Goal: Task Accomplishment & Management: Use online tool/utility

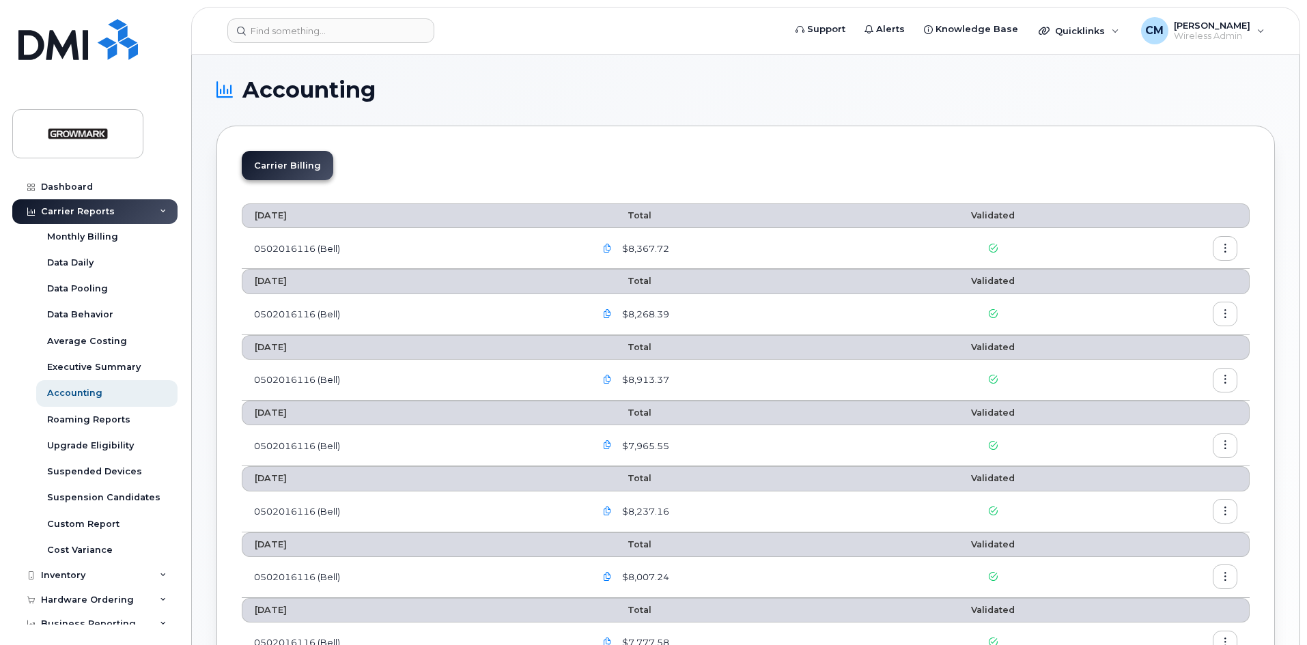
scroll to position [68, 0]
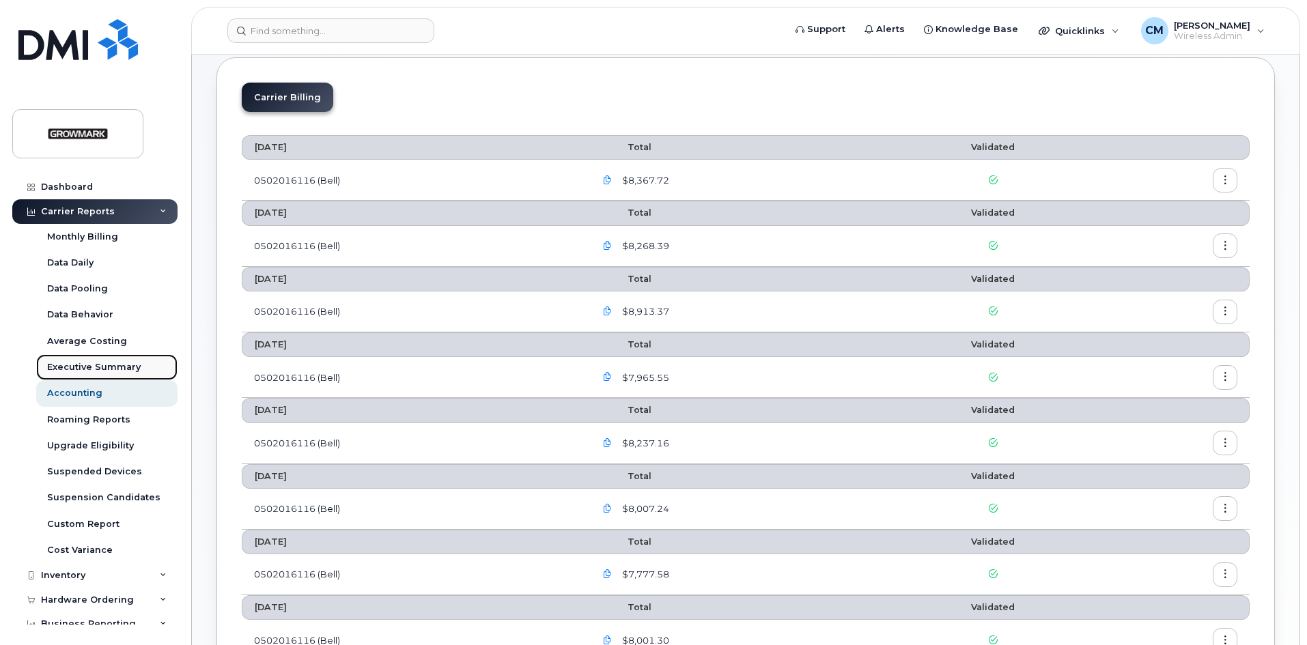
click at [87, 368] on div "Executive Summary" at bounding box center [94, 367] width 94 height 12
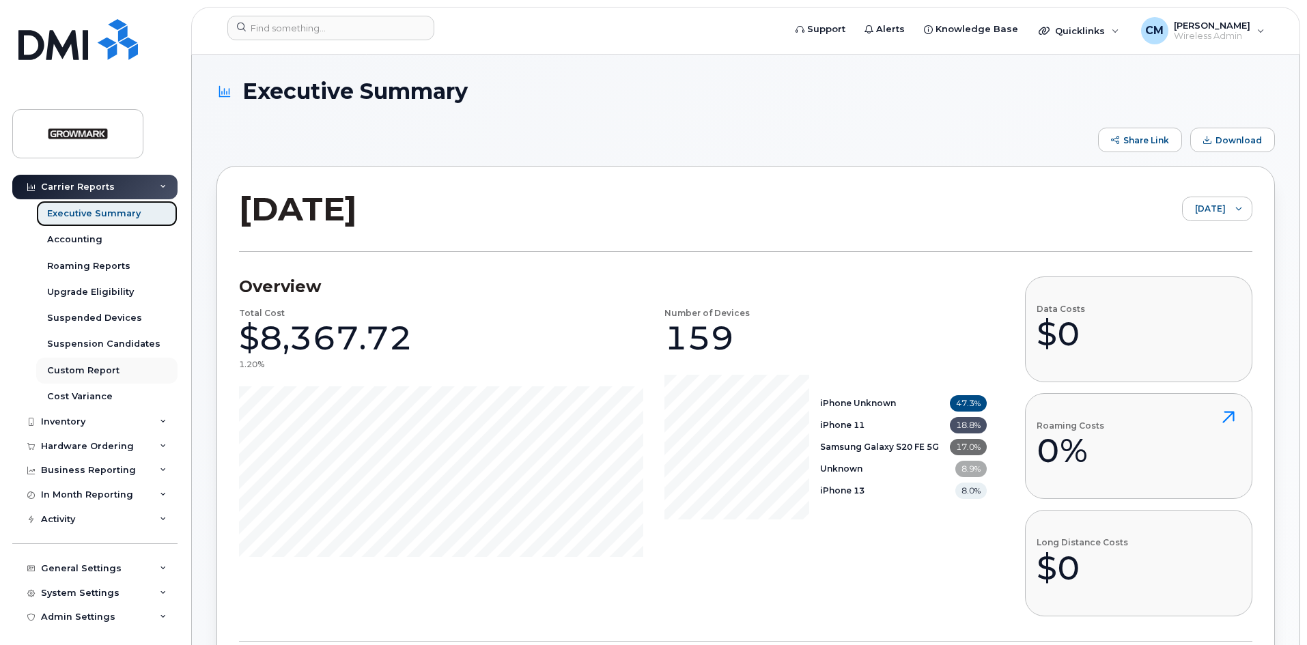
scroll to position [158, 0]
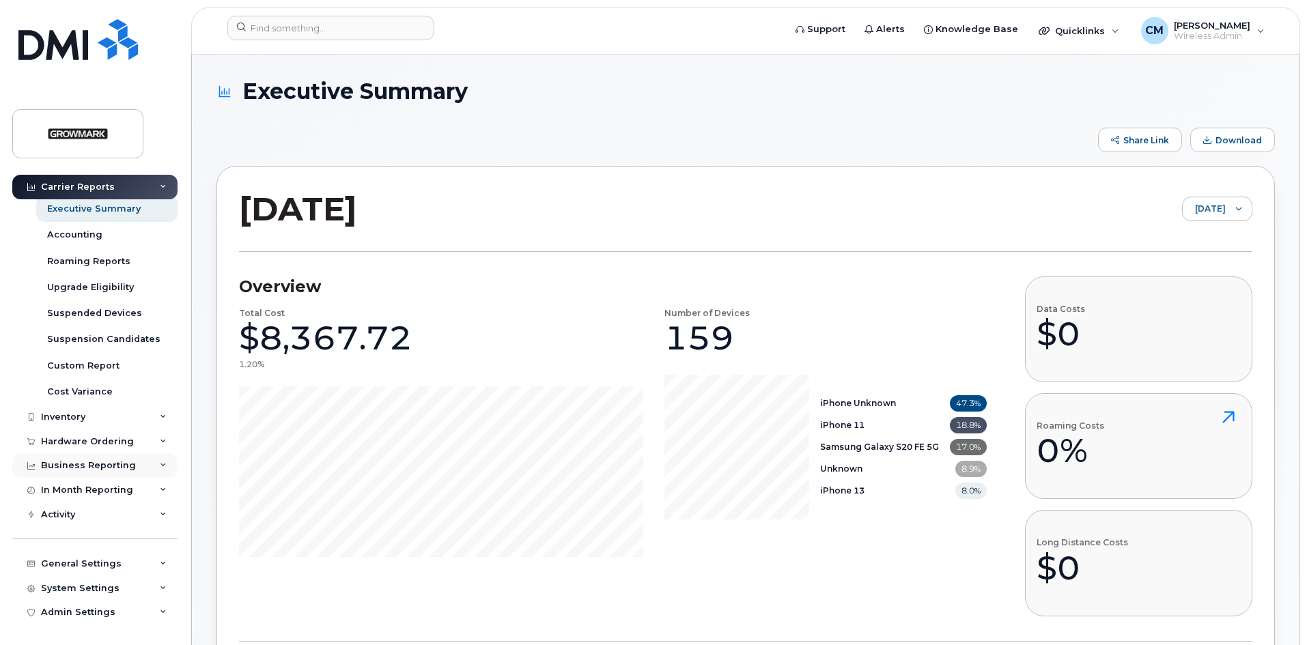
click at [46, 464] on div "Business Reporting" at bounding box center [88, 465] width 95 height 11
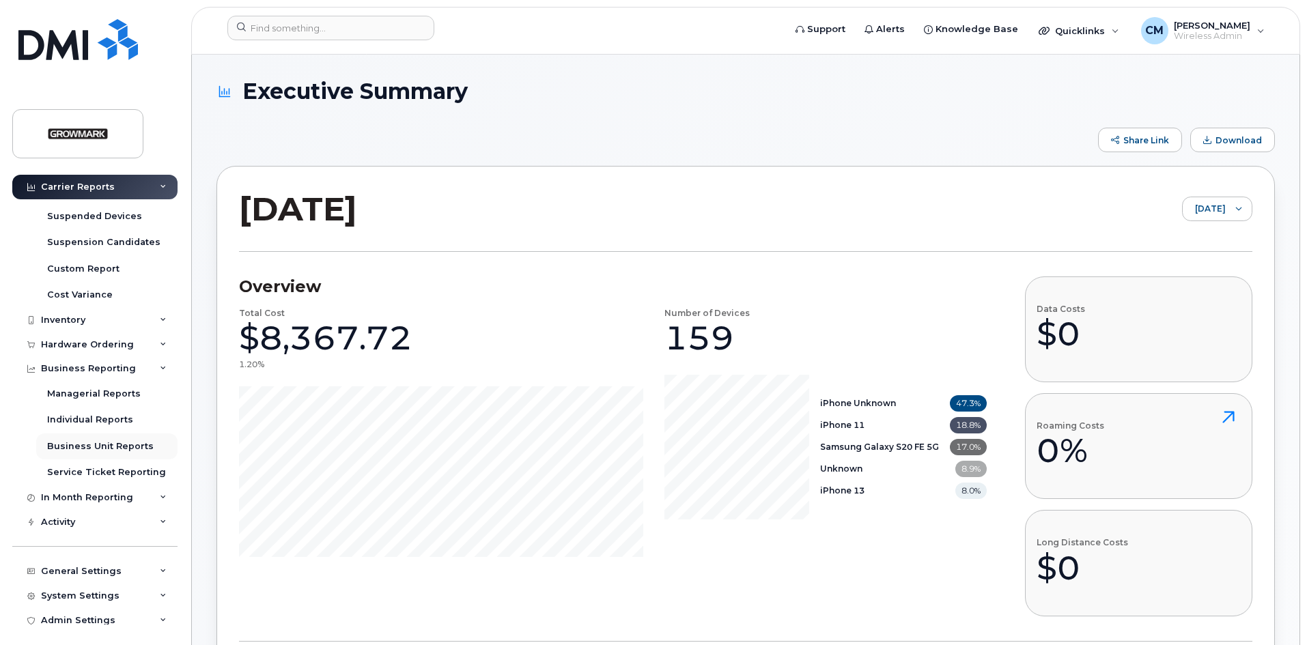
scroll to position [263, 0]
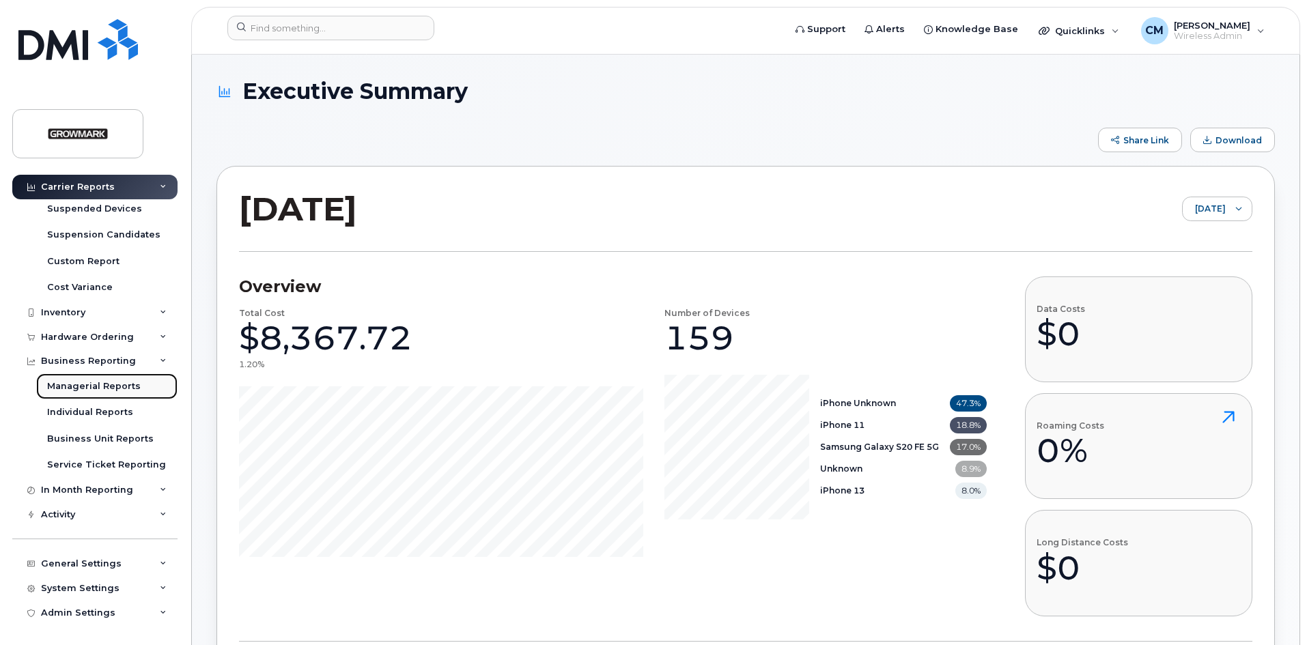
click at [95, 381] on div "Managerial Reports" at bounding box center [94, 386] width 94 height 12
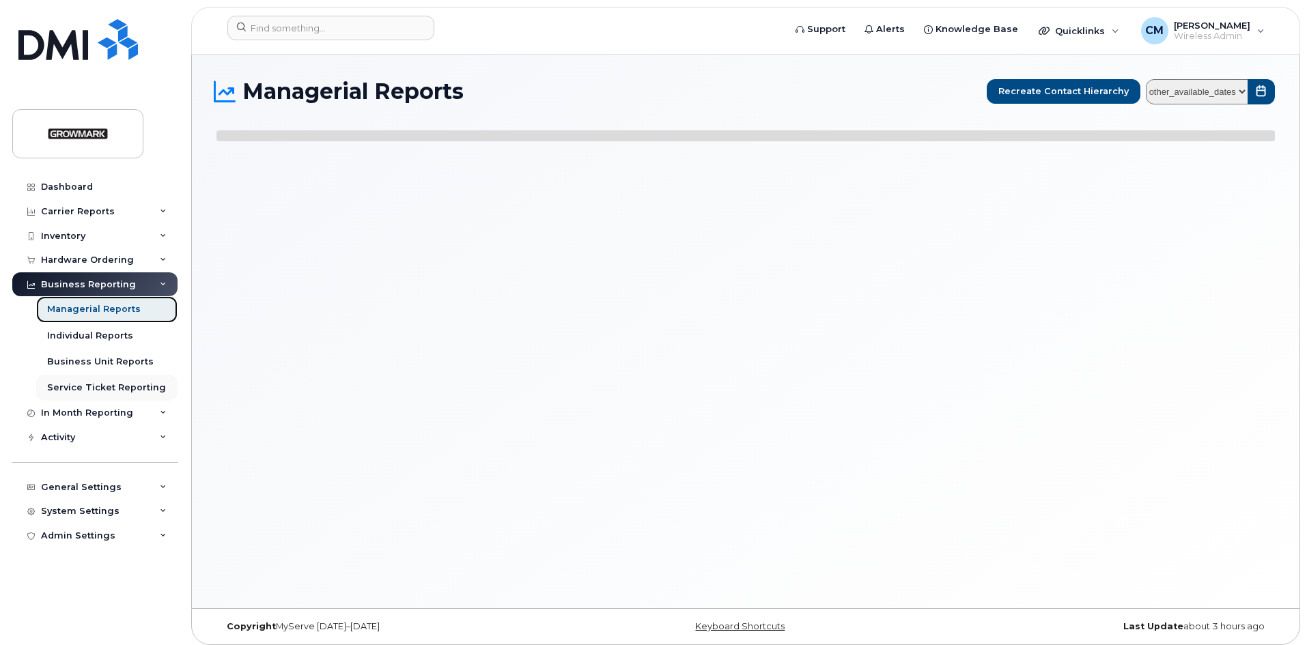
select select
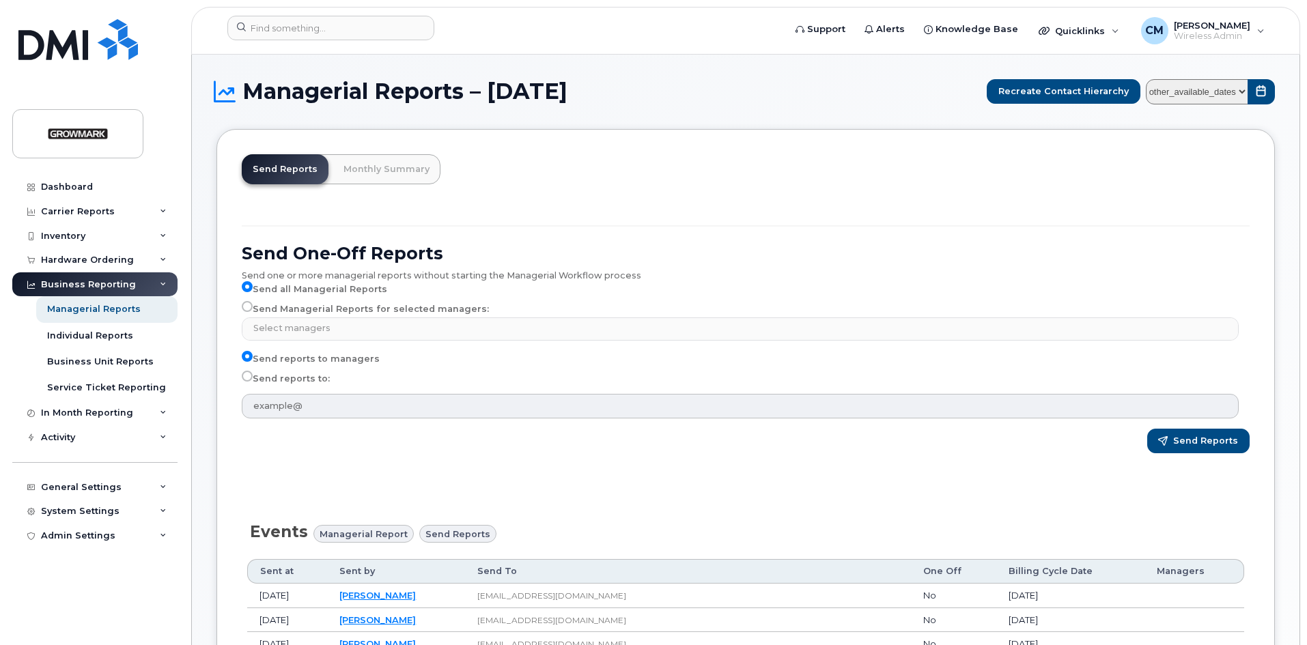
click at [253, 377] on label "Send reports to:" at bounding box center [286, 379] width 88 height 16
click at [253, 377] on input "Send reports to:" at bounding box center [247, 376] width 11 height 11
radio input "true"
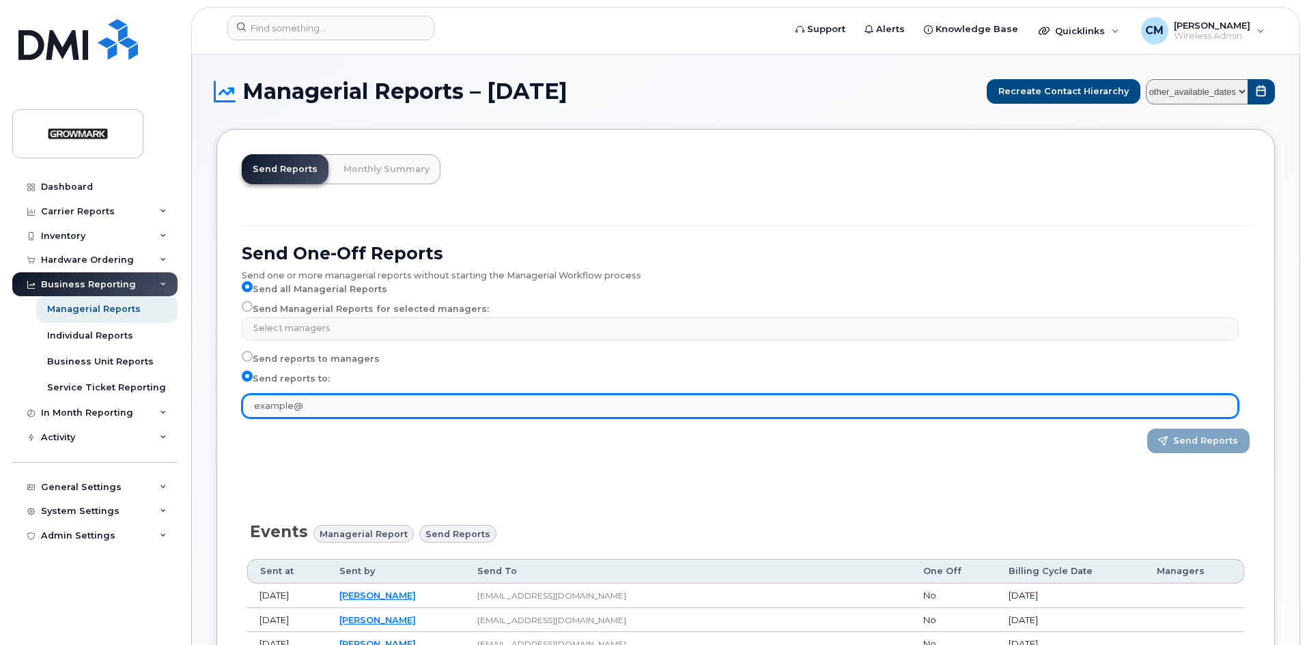
click at [274, 404] on input "text" at bounding box center [740, 406] width 997 height 25
type input "c"
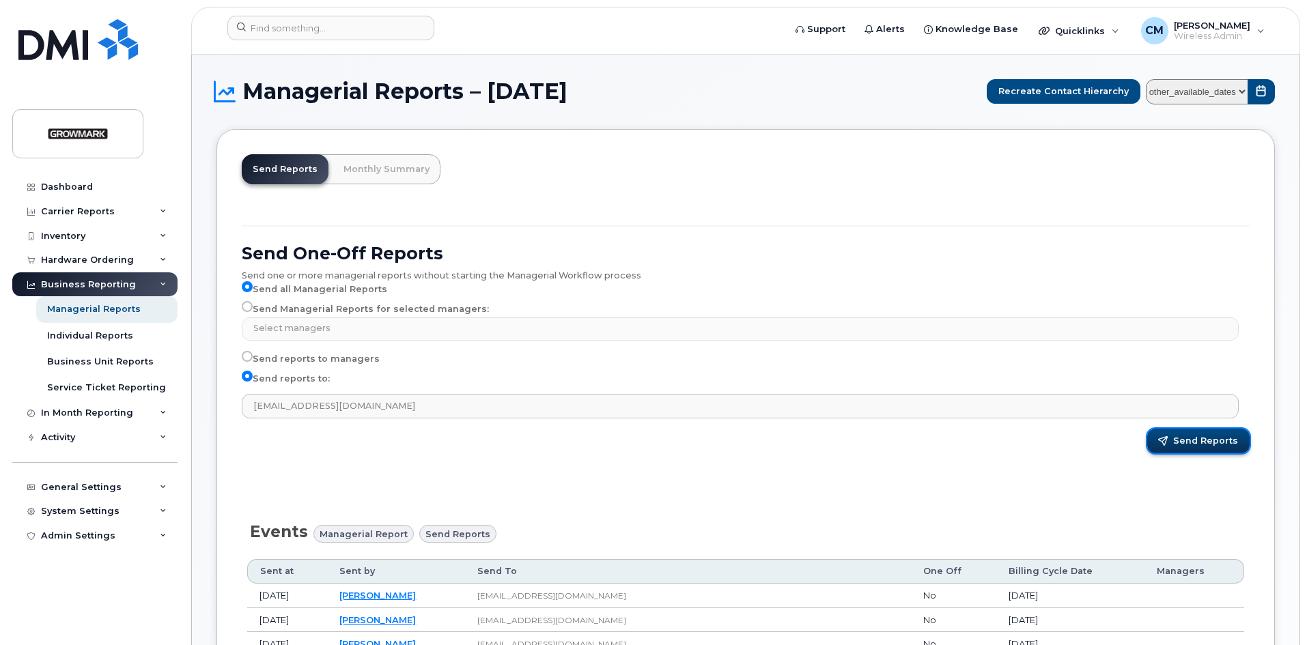
click at [1209, 440] on span "Send Reports" at bounding box center [1205, 441] width 65 height 12
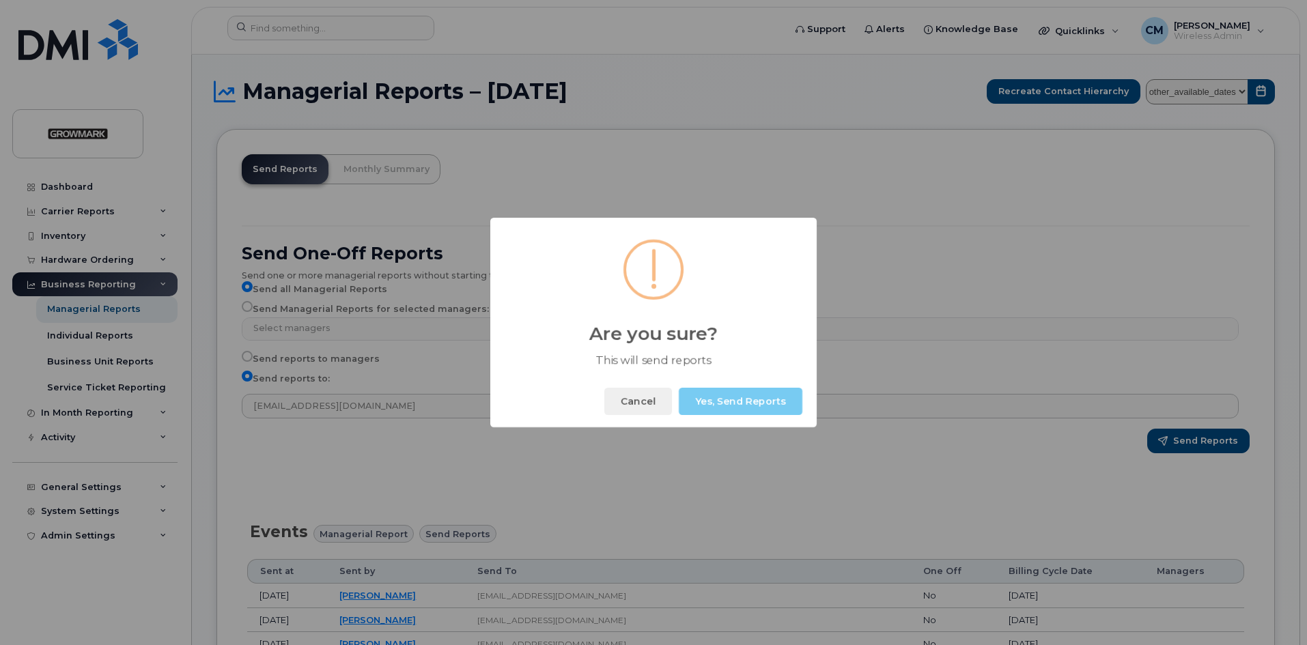
click at [754, 400] on button "Yes, Send Reports" at bounding box center [741, 401] width 124 height 27
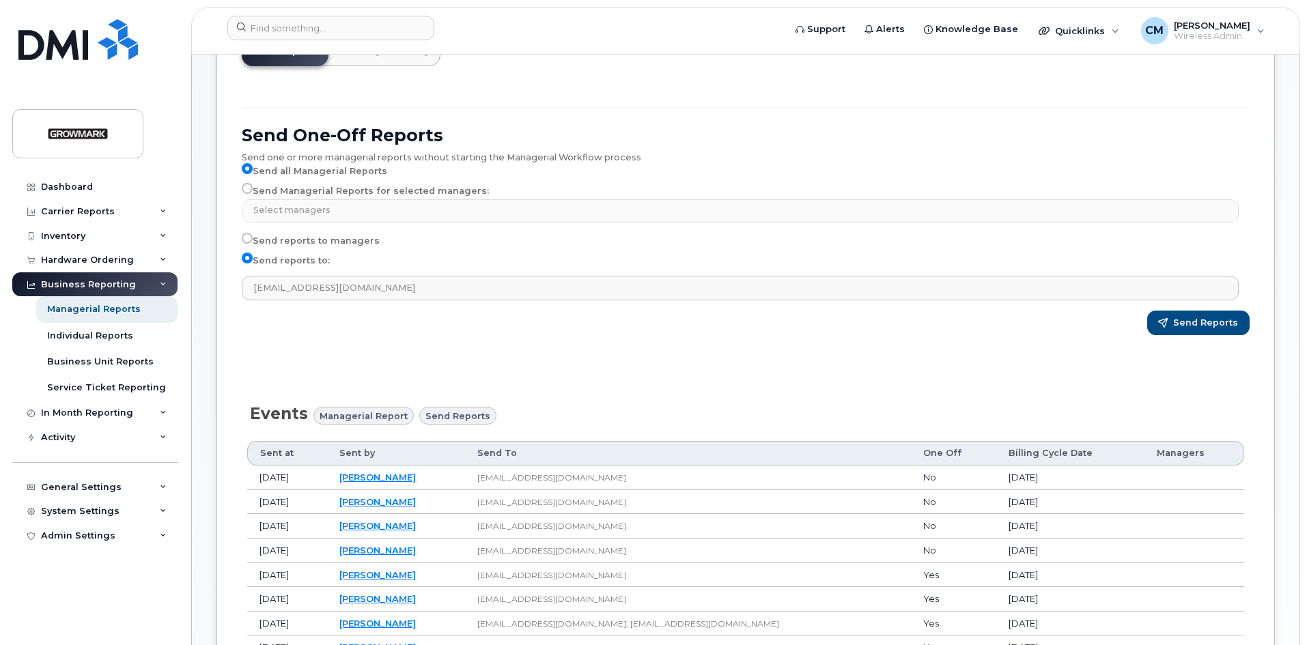
scroll to position [68, 0]
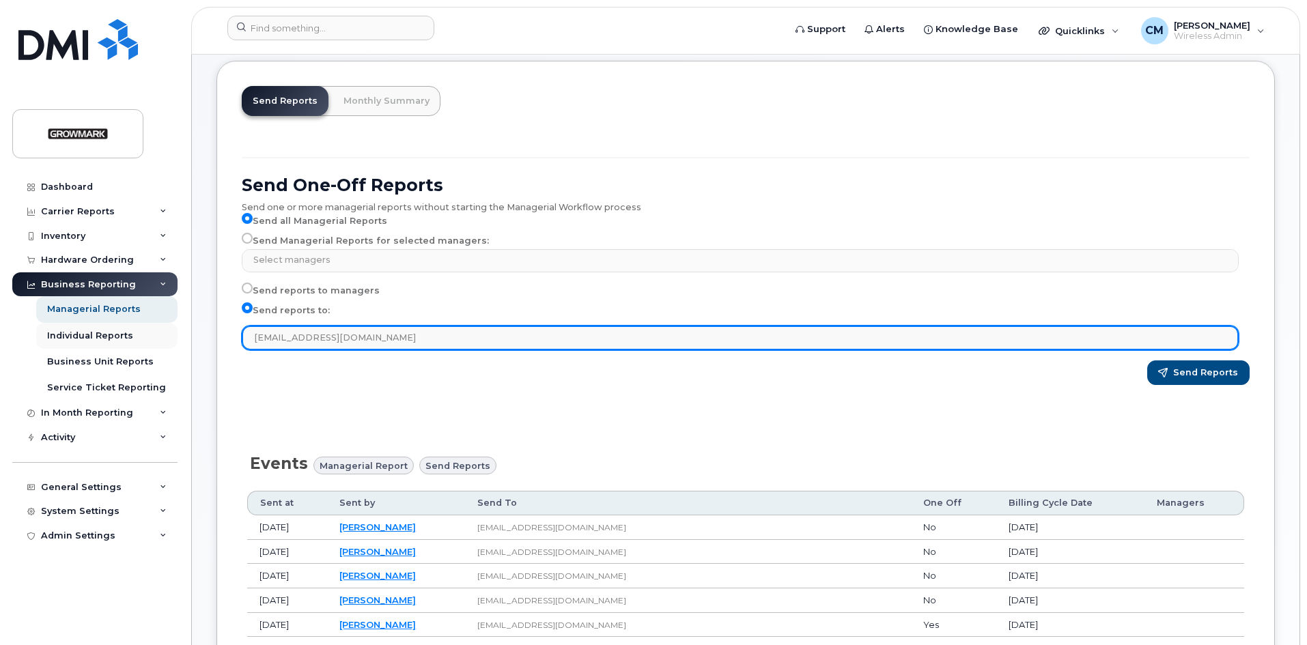
drag, startPoint x: 409, startPoint y: 339, endPoint x: 158, endPoint y: 332, distance: 251.4
click at [192, 332] on div "Support Alerts Knowledge Base Quicklinks Suspend / Cancel Device Change SIM Car…" at bounding box center [746, 635] width 1108 height 1298
type input "fbarron@centralontariofs.ca; drothwell@centralontariofs.ca"
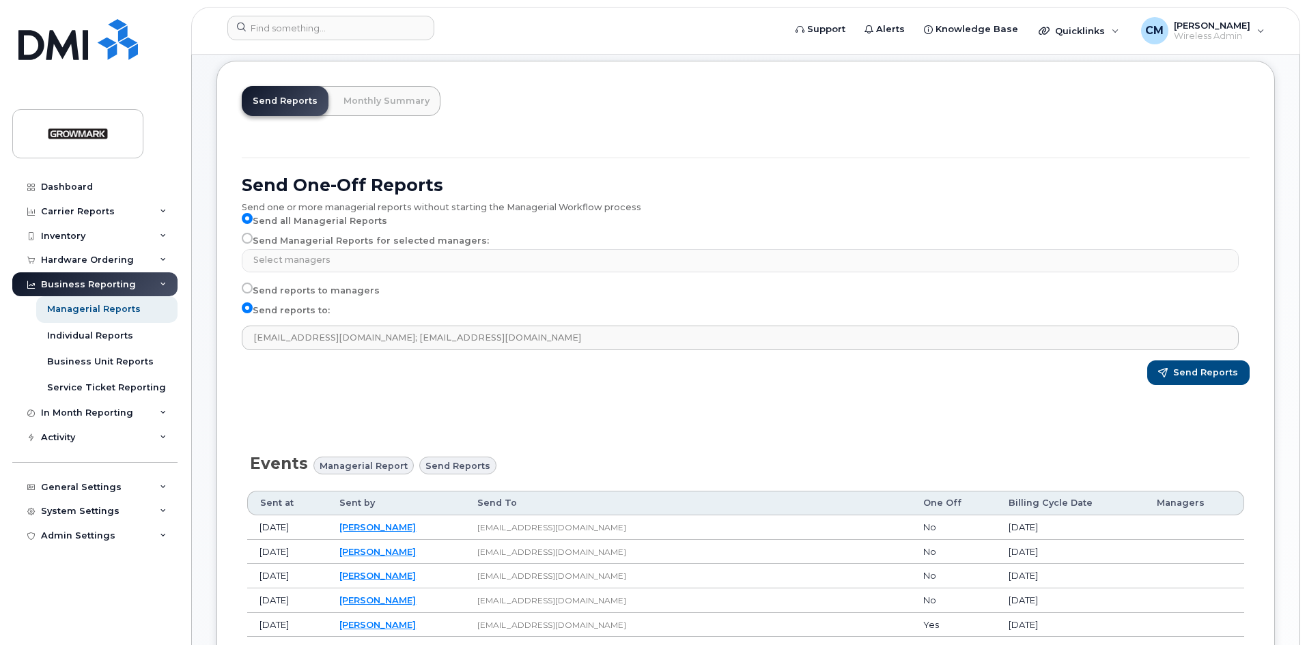
click at [542, 389] on div "Send One-Off Reports Send one or more managerial reports without starting the M…" at bounding box center [746, 267] width 1024 height 271
click at [1220, 374] on span "Send Reports" at bounding box center [1205, 373] width 65 height 12
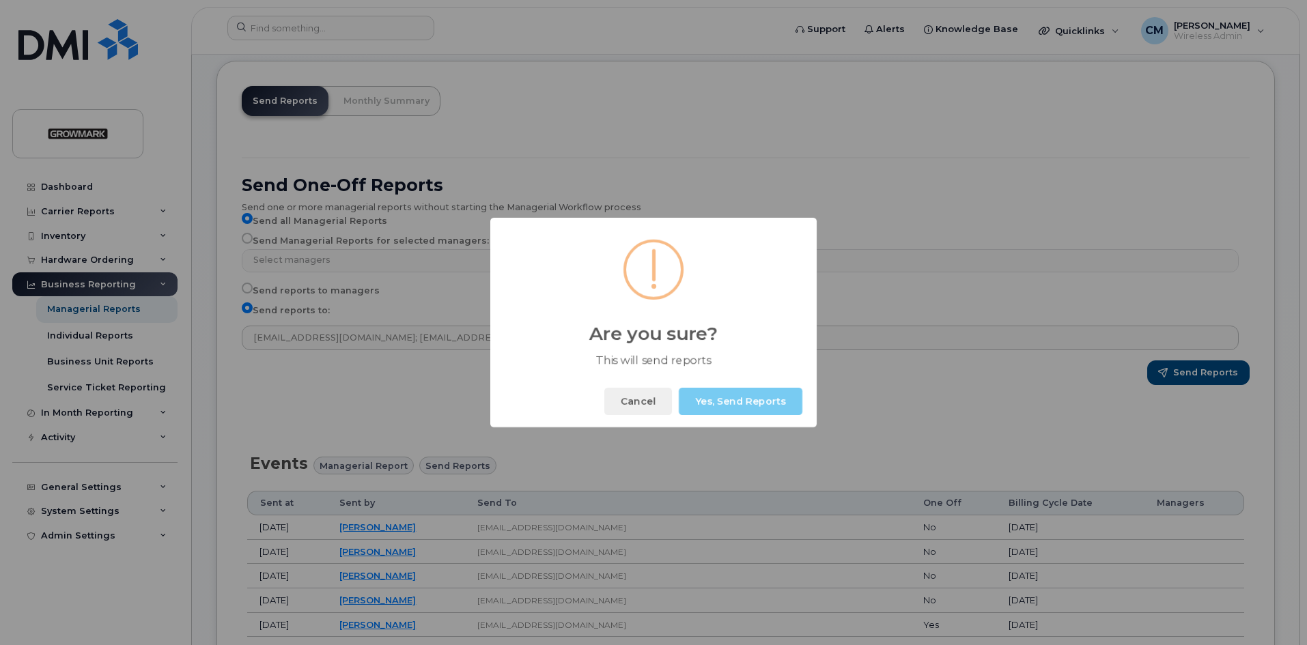
click at [752, 402] on button "Yes, Send Reports" at bounding box center [741, 401] width 124 height 27
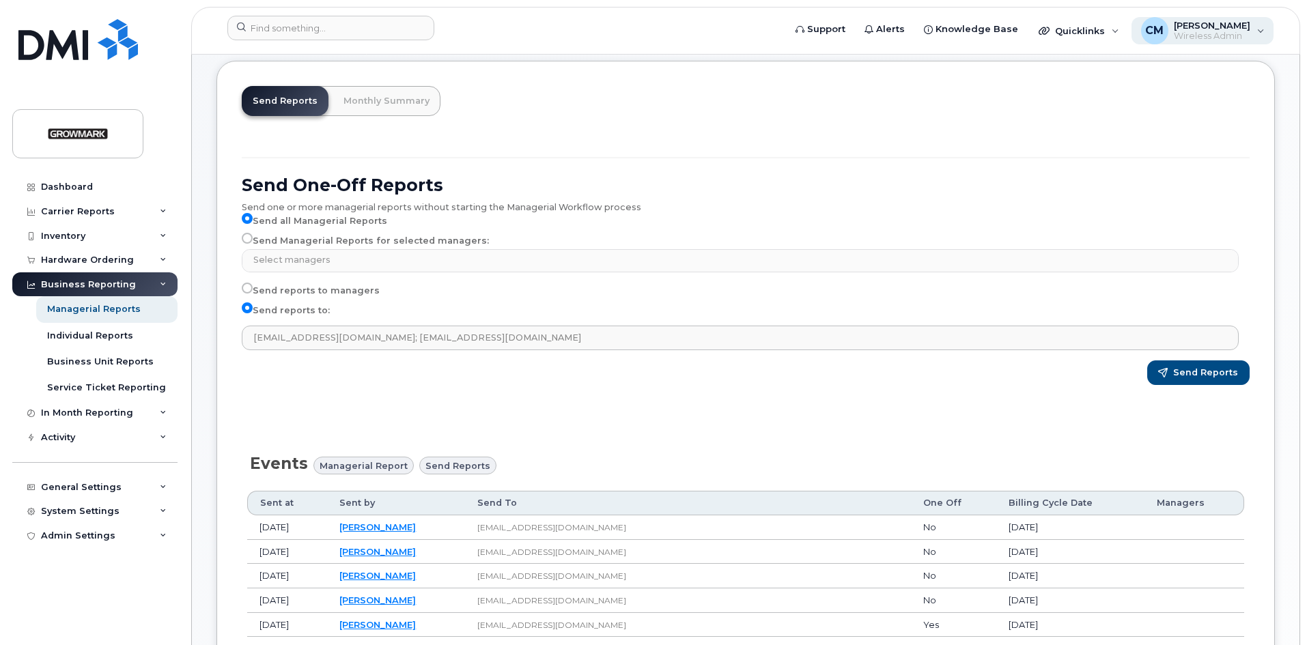
click at [1245, 26] on span "[PERSON_NAME]" at bounding box center [1212, 25] width 76 height 11
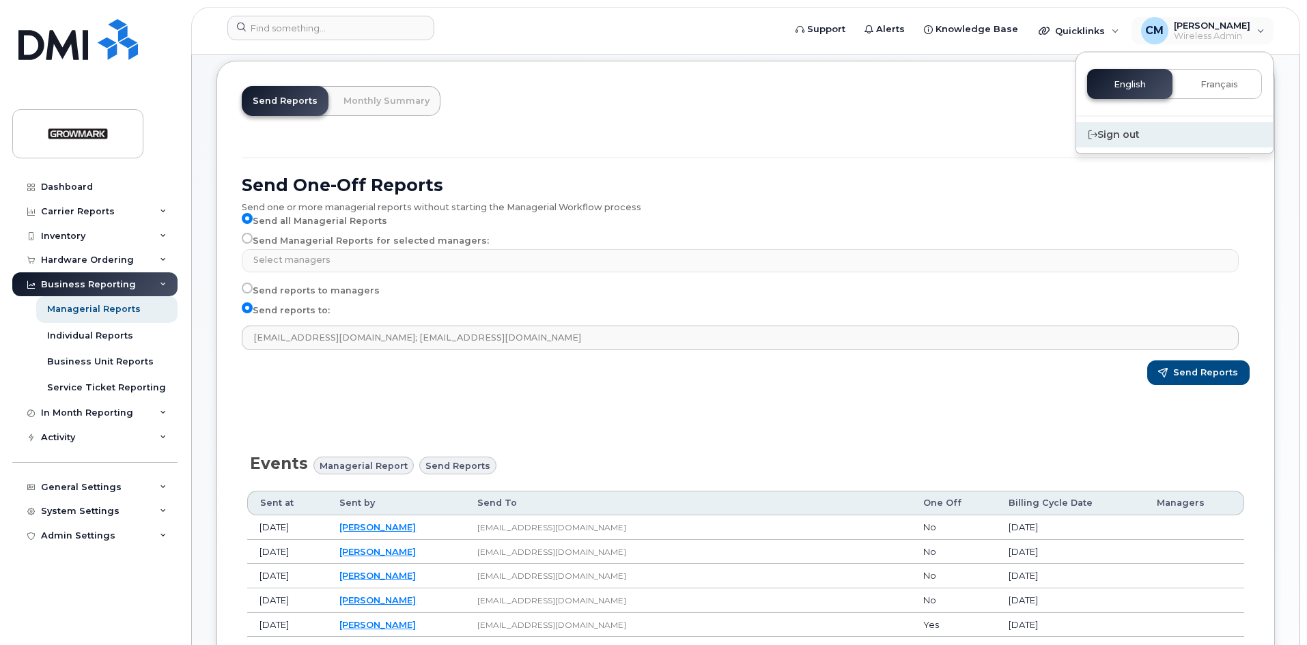
click at [1128, 132] on div "Sign out" at bounding box center [1174, 134] width 197 height 25
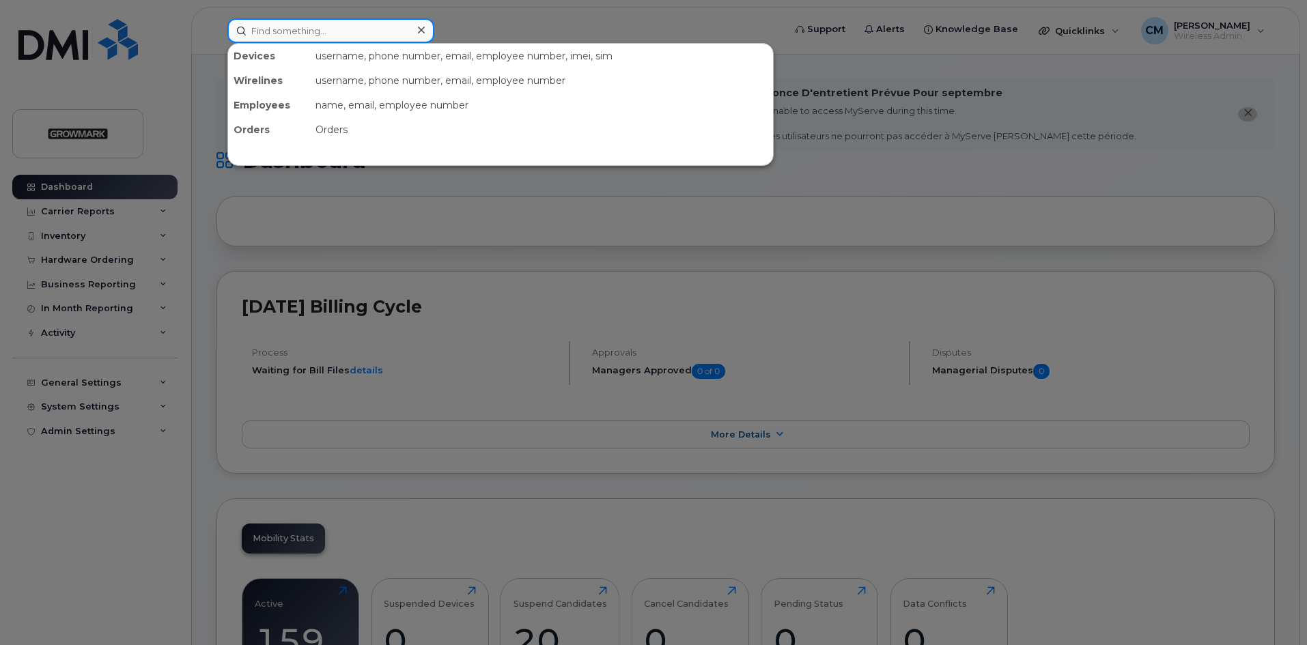
click at [299, 32] on input at bounding box center [330, 30] width 207 height 25
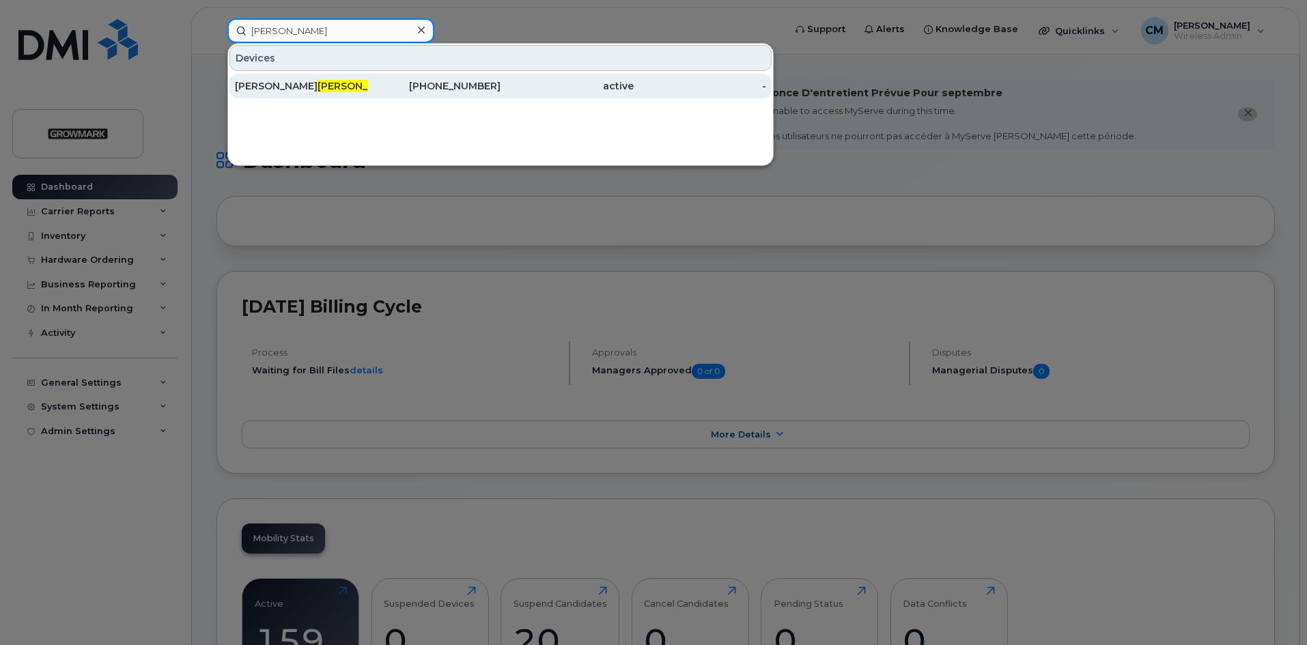
type input "[PERSON_NAME]"
click at [318, 83] on span "[PERSON_NAME]" at bounding box center [359, 86] width 83 height 12
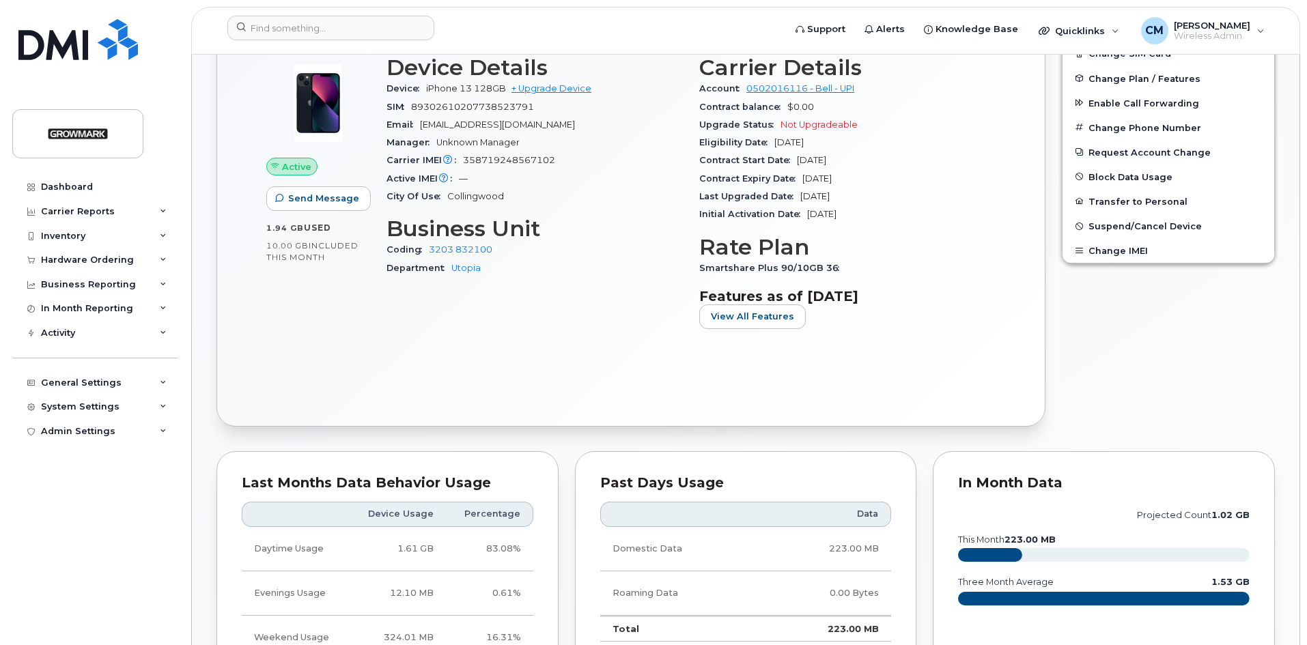
scroll to position [278, 0]
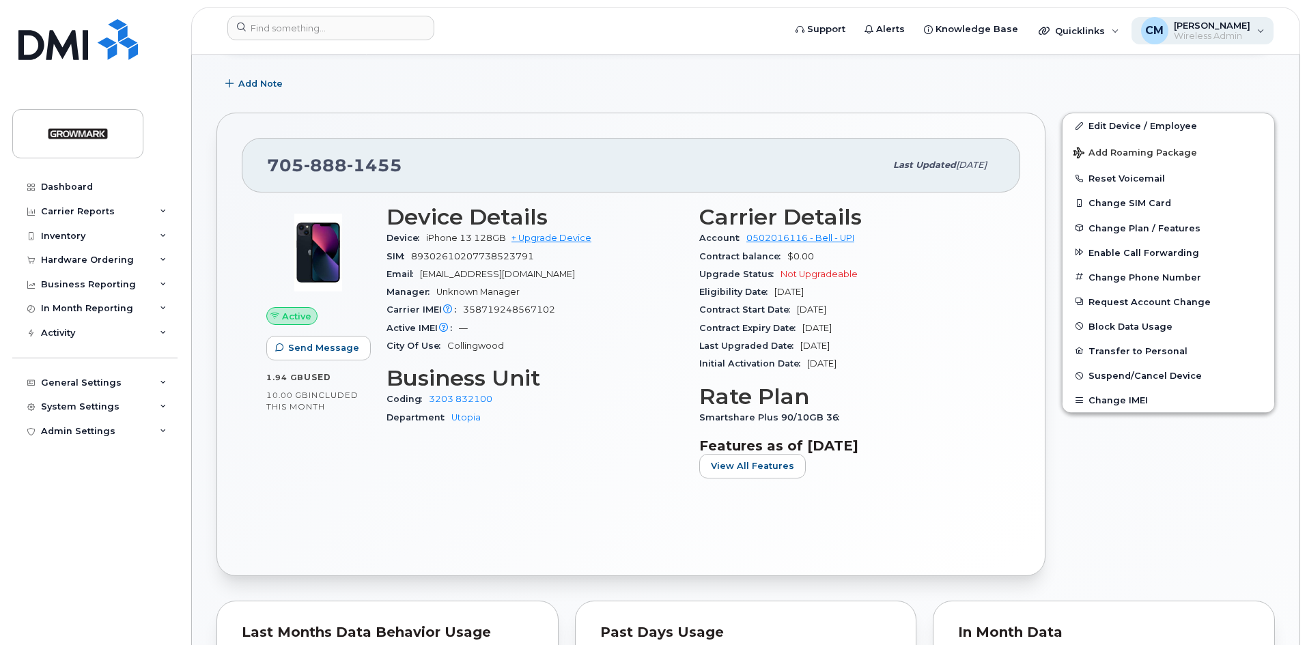
click at [1218, 25] on span "[PERSON_NAME]" at bounding box center [1212, 25] width 76 height 11
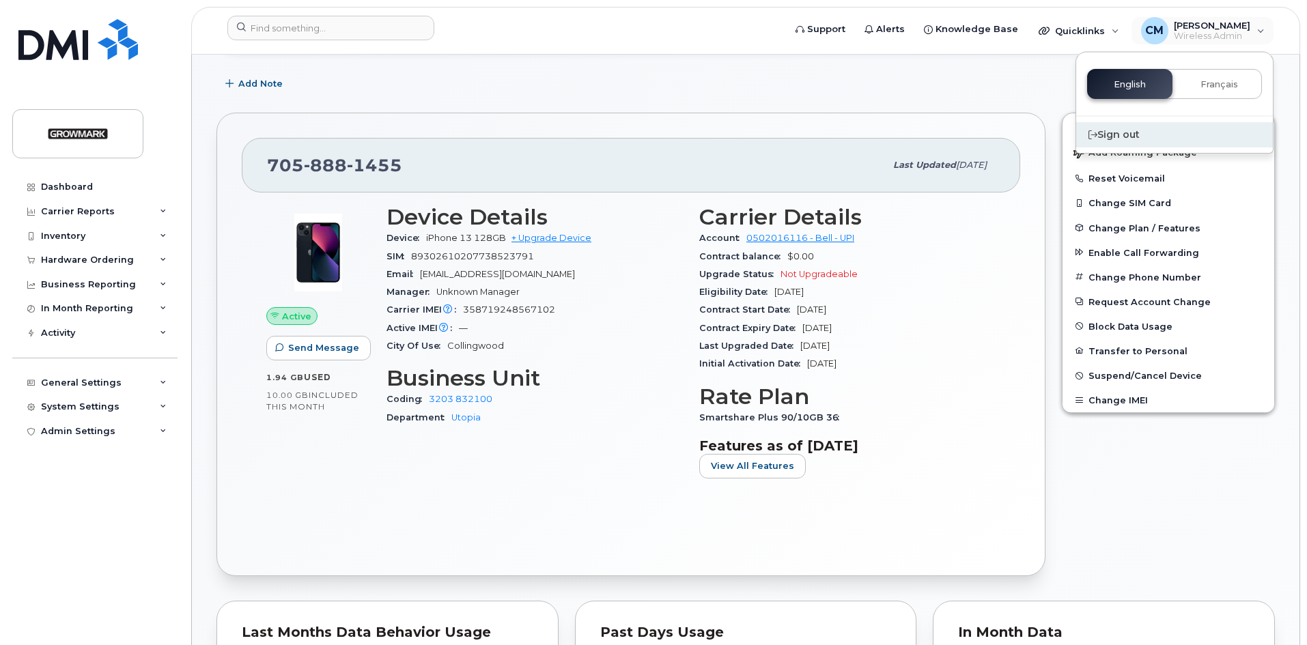
click at [1129, 137] on div "Sign out" at bounding box center [1174, 134] width 197 height 25
